Goal: Task Accomplishment & Management: Use online tool/utility

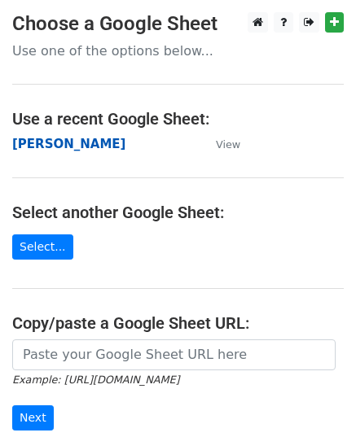
click at [24, 142] on strong "[PERSON_NAME]" at bounding box center [68, 144] width 113 height 15
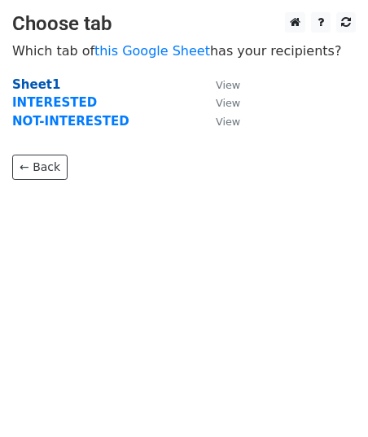
click at [43, 81] on strong "Sheet1" at bounding box center [36, 84] width 48 height 15
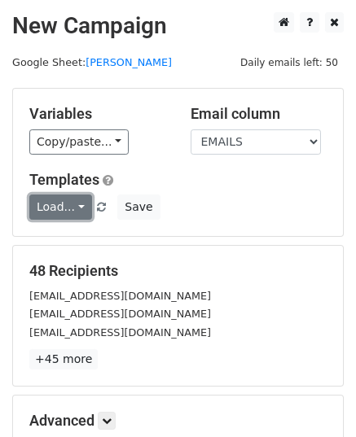
click at [63, 212] on link "Load..." at bounding box center [60, 207] width 63 height 25
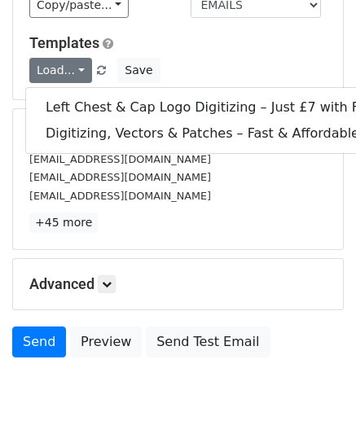
scroll to position [204, 0]
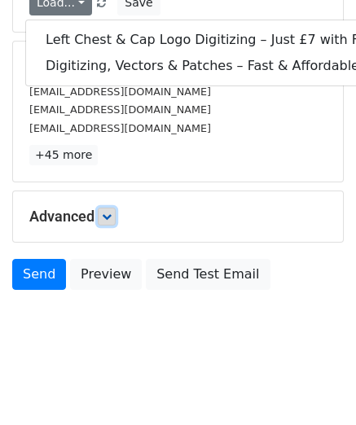
click at [110, 215] on icon at bounding box center [107, 217] width 10 height 10
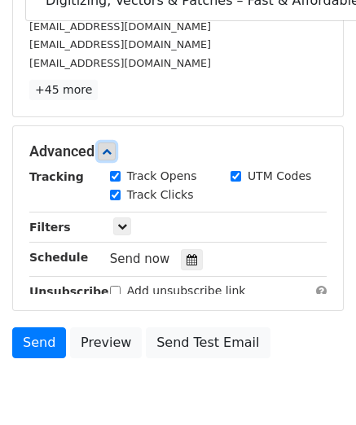
scroll to position [331, 0]
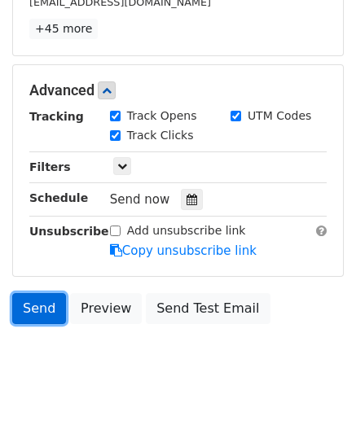
click at [59, 310] on link "Send" at bounding box center [39, 308] width 54 height 31
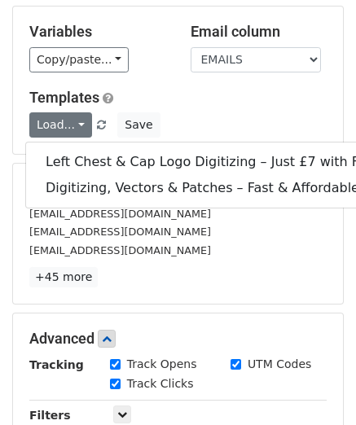
scroll to position [0, 0]
